Goal: Task Accomplishment & Management: Manage account settings

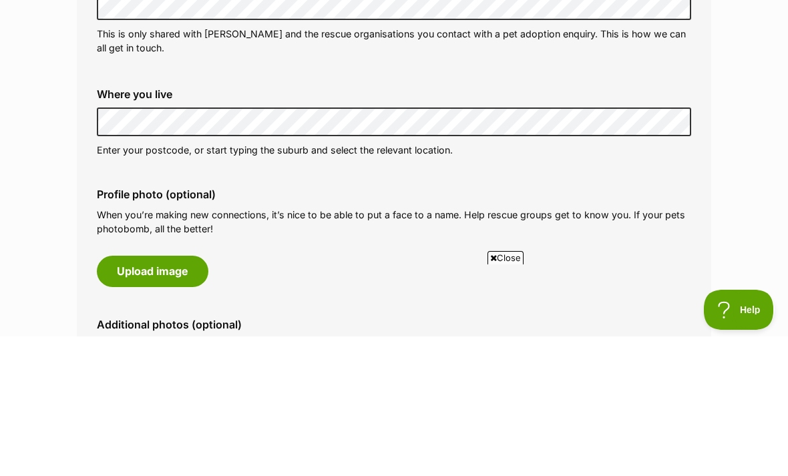
scroll to position [494, 0]
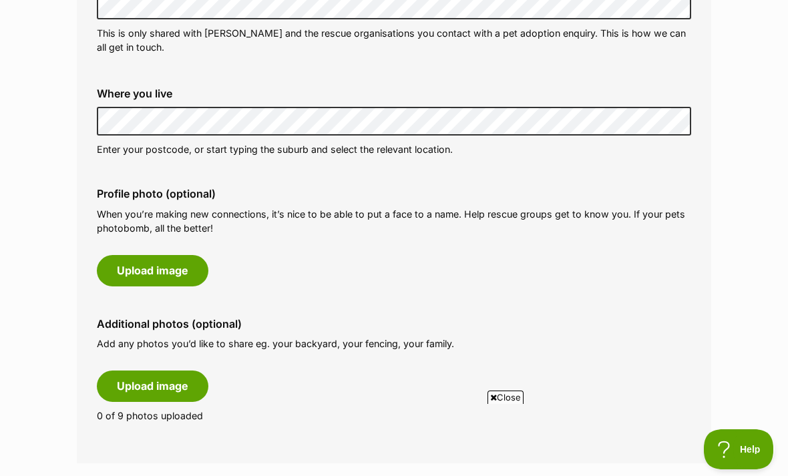
click at [194, 272] on button "Upload image" at bounding box center [153, 270] width 112 height 31
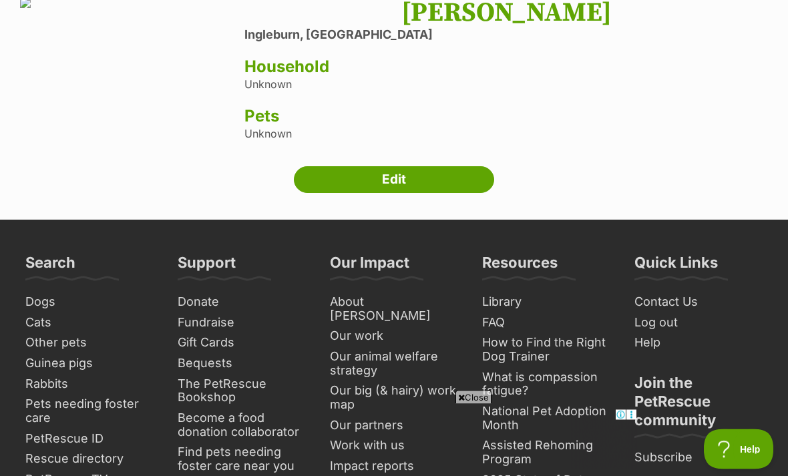
scroll to position [124, 0]
click at [441, 193] on link "Edit" at bounding box center [394, 179] width 200 height 27
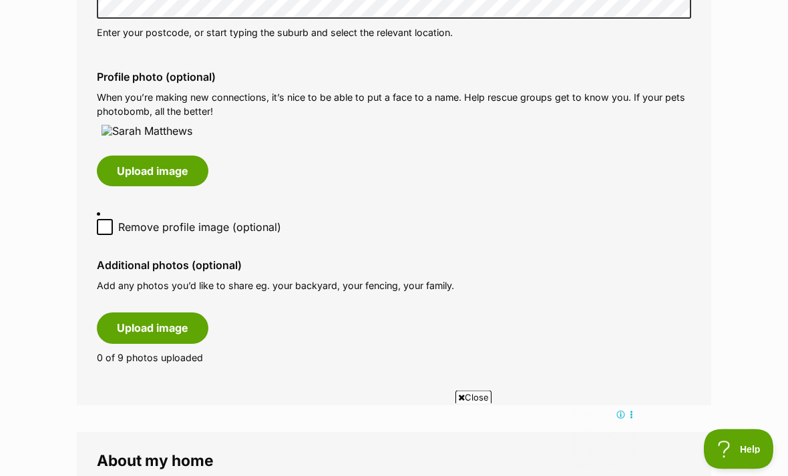
scroll to position [622, 0]
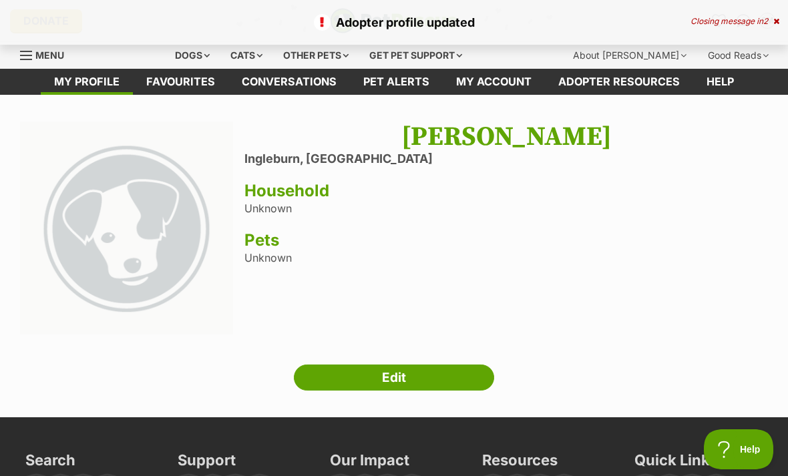
click at [393, 379] on link "Edit" at bounding box center [394, 378] width 200 height 27
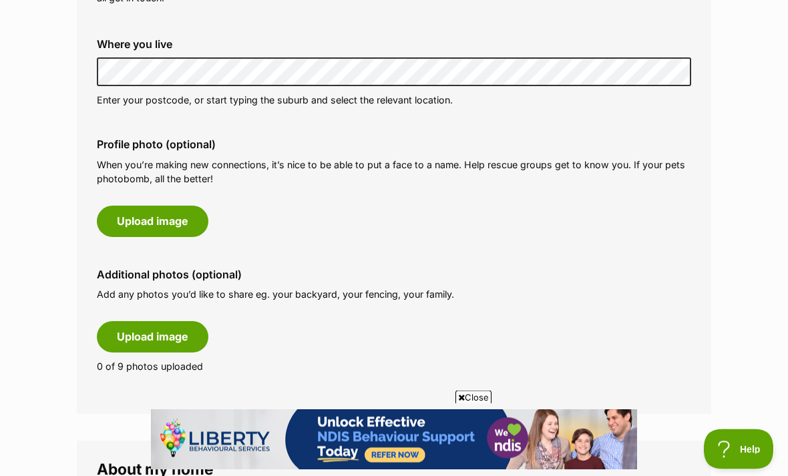
scroll to position [544, 0]
click at [195, 226] on button "Upload image" at bounding box center [153, 221] width 112 height 31
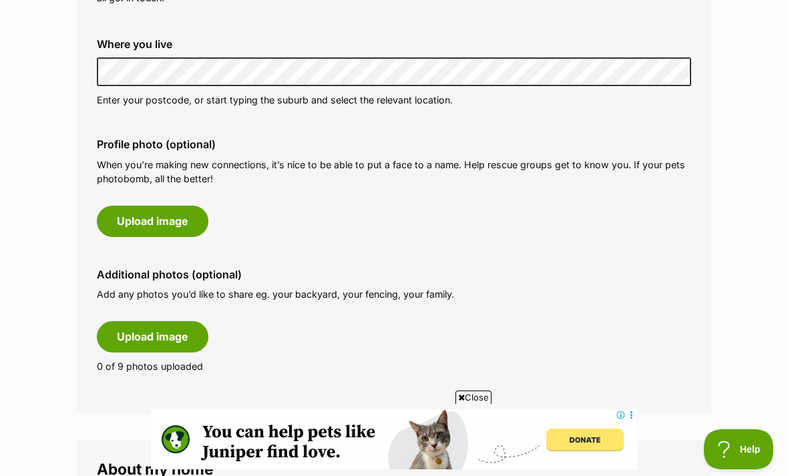
scroll to position [0, 0]
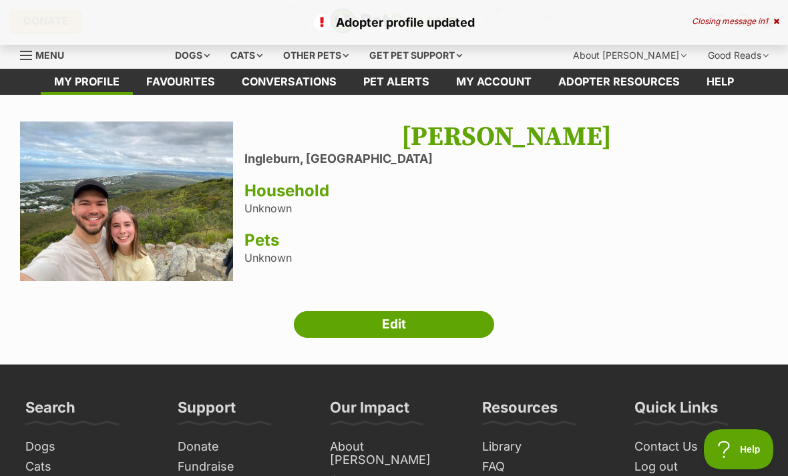
click at [467, 324] on link "Edit" at bounding box center [394, 324] width 200 height 27
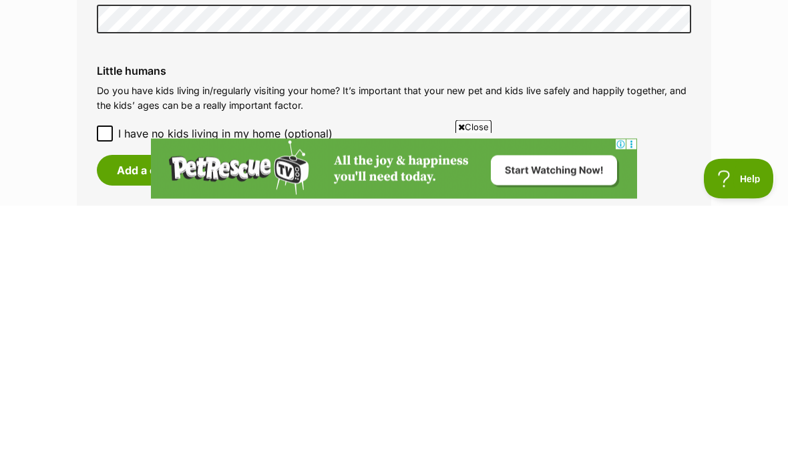
scroll to position [1245, 0]
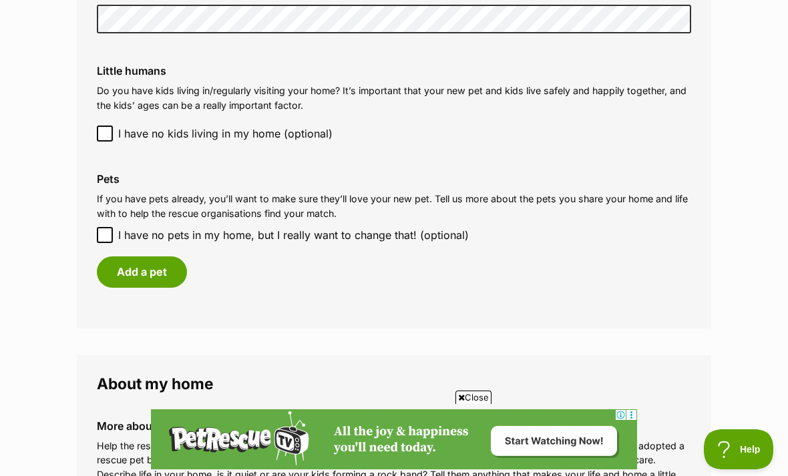
click at [99, 227] on input "I have no pets in my home, but I really want to change that! (optional)" at bounding box center [105, 235] width 16 height 16
checkbox input "true"
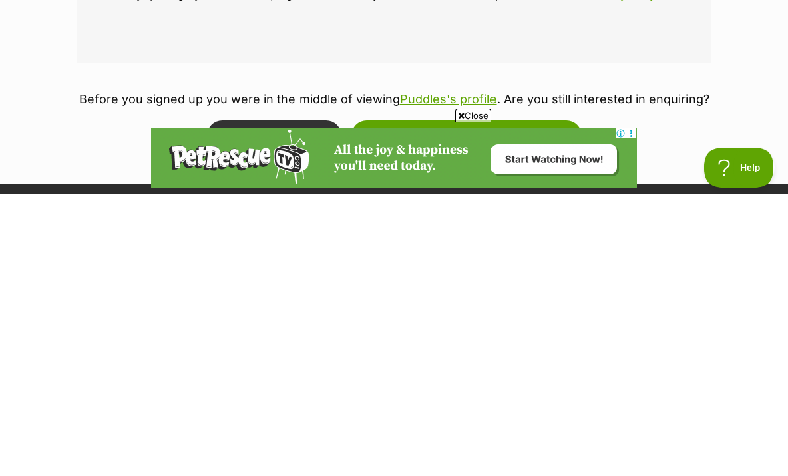
scroll to position [1589, 0]
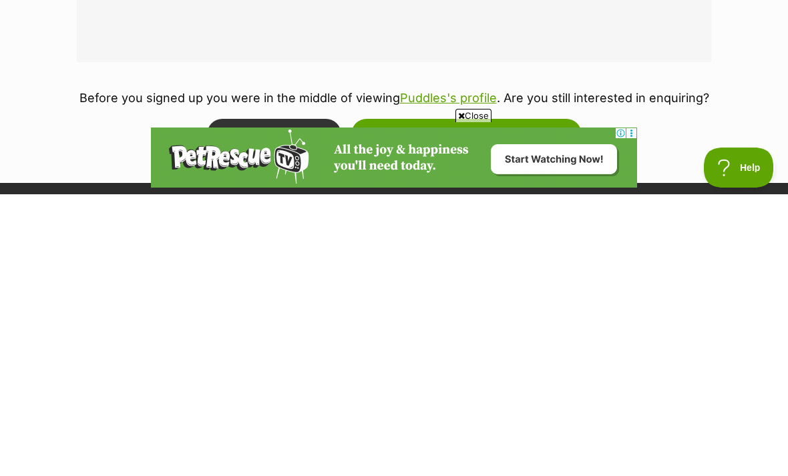
click at [548, 401] on button "Update and take me back to Puddles" at bounding box center [466, 416] width 230 height 31
